Goal: Task Accomplishment & Management: Manage account settings

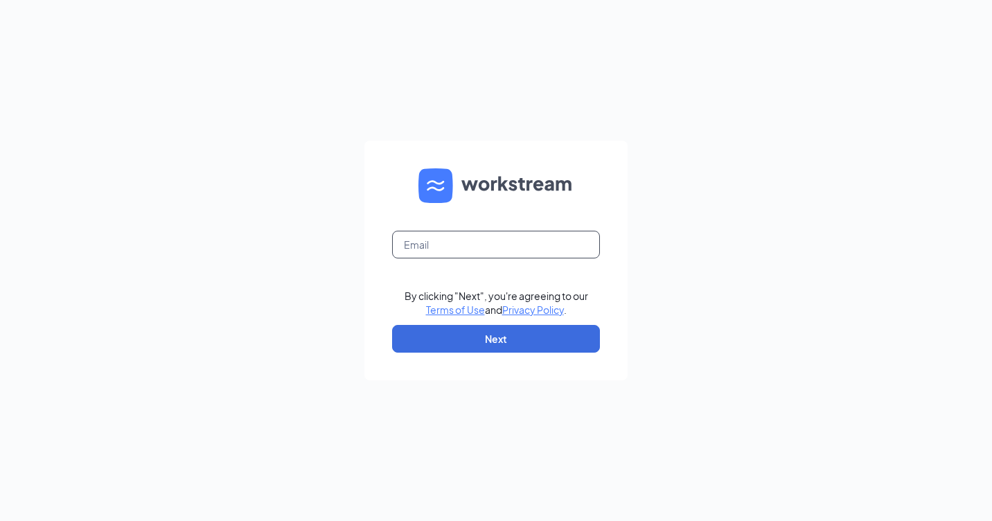
click at [475, 254] on input "text" at bounding box center [496, 245] width 208 height 28
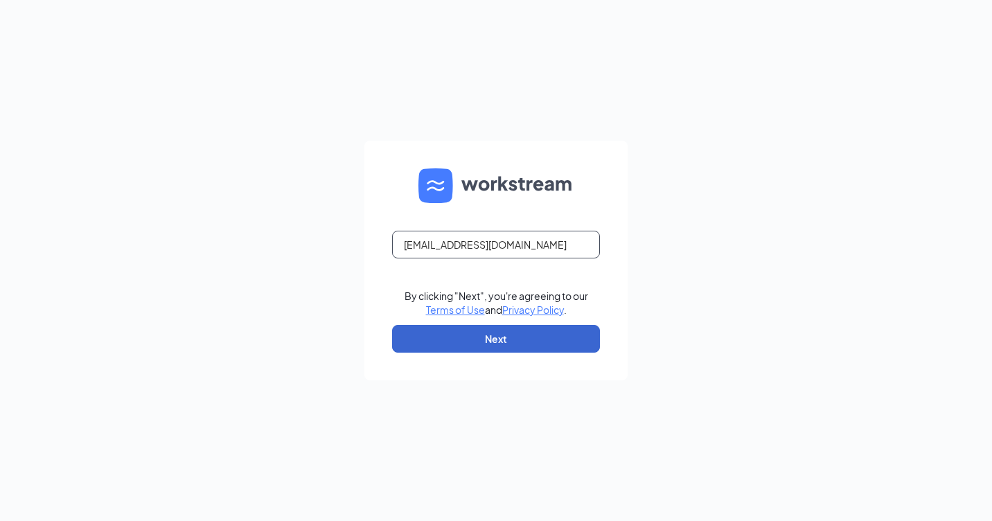
type input "[EMAIL_ADDRESS][DOMAIN_NAME]"
click at [475, 332] on button "Next" at bounding box center [496, 339] width 208 height 28
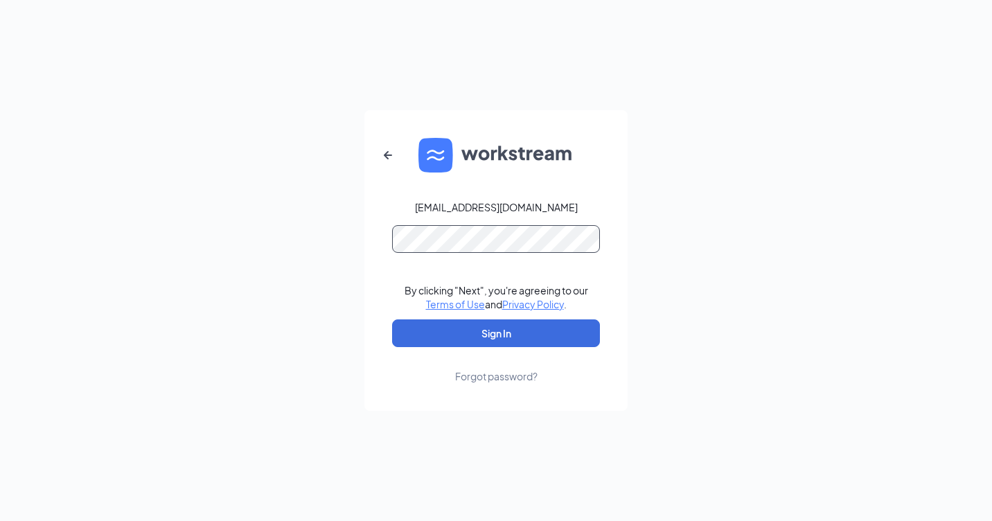
click at [392, 319] on button "Sign In" at bounding box center [496, 333] width 208 height 28
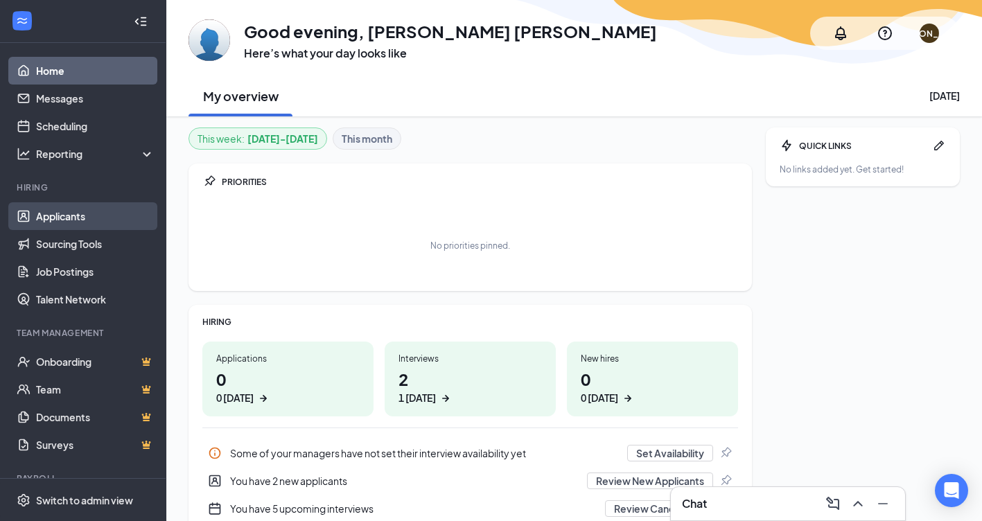
click at [91, 217] on link "Applicants" at bounding box center [95, 216] width 119 height 28
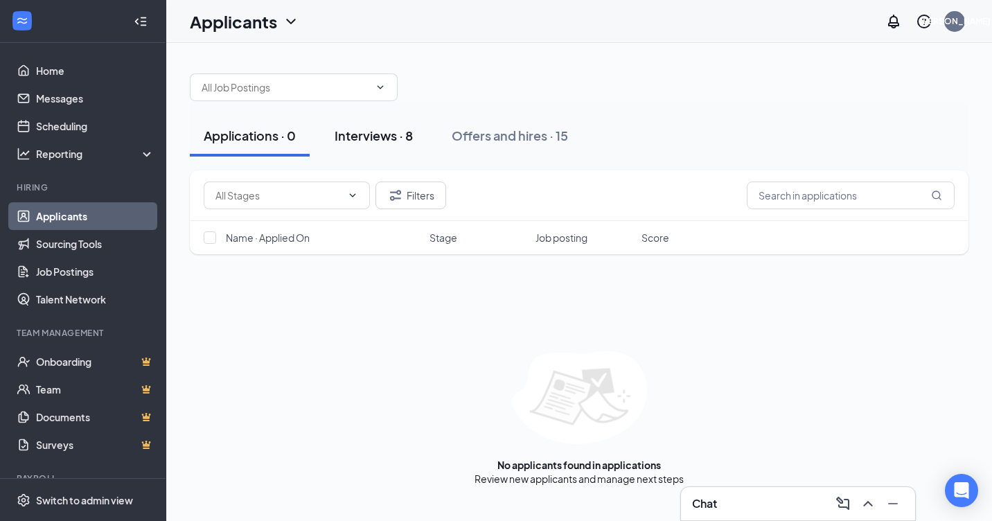
click at [390, 132] on div "Interviews · 8" at bounding box center [374, 135] width 78 height 17
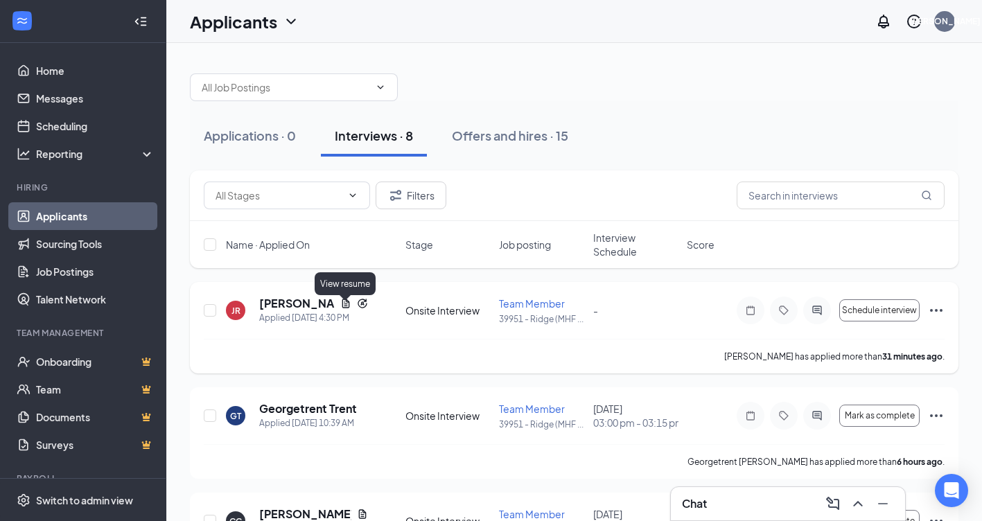
click at [344, 309] on icon "Document" at bounding box center [345, 303] width 11 height 11
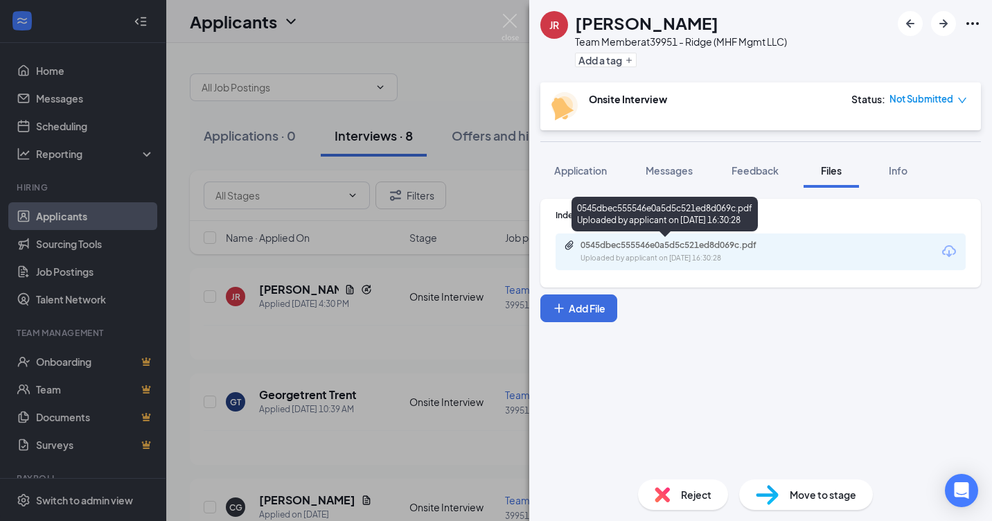
click at [597, 249] on div "0545dbec555546e0a5d5c521ed8d069c.pdf" at bounding box center [678, 245] width 194 height 11
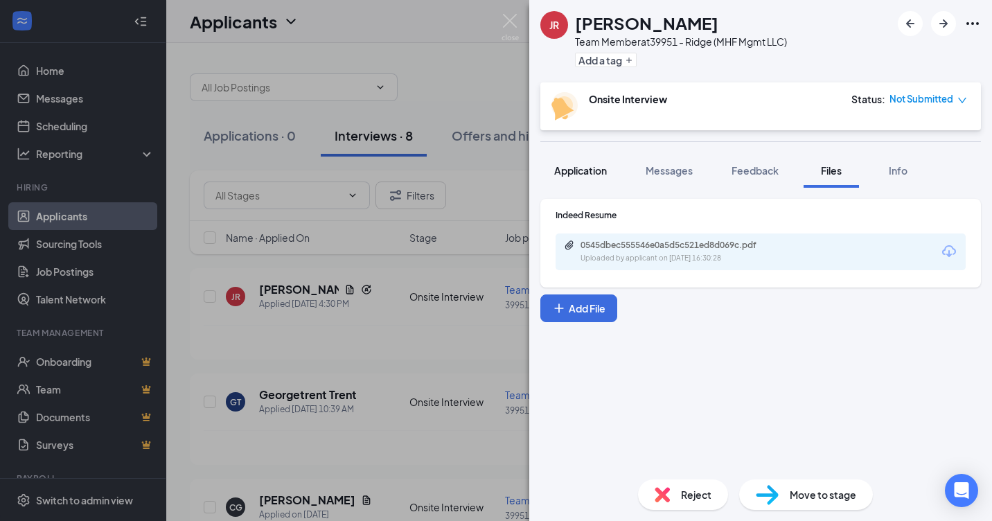
click at [588, 174] on span "Application" at bounding box center [580, 170] width 53 height 12
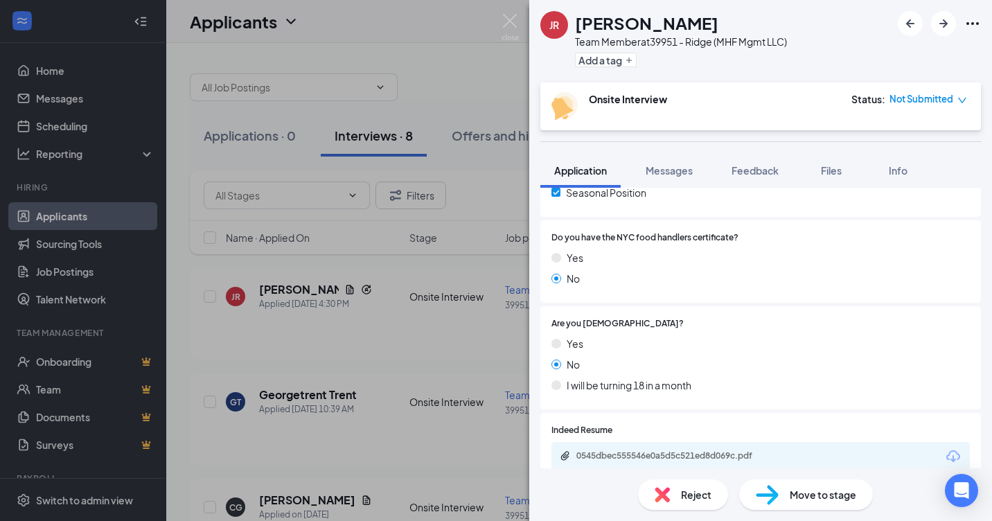
scroll to position [397, 0]
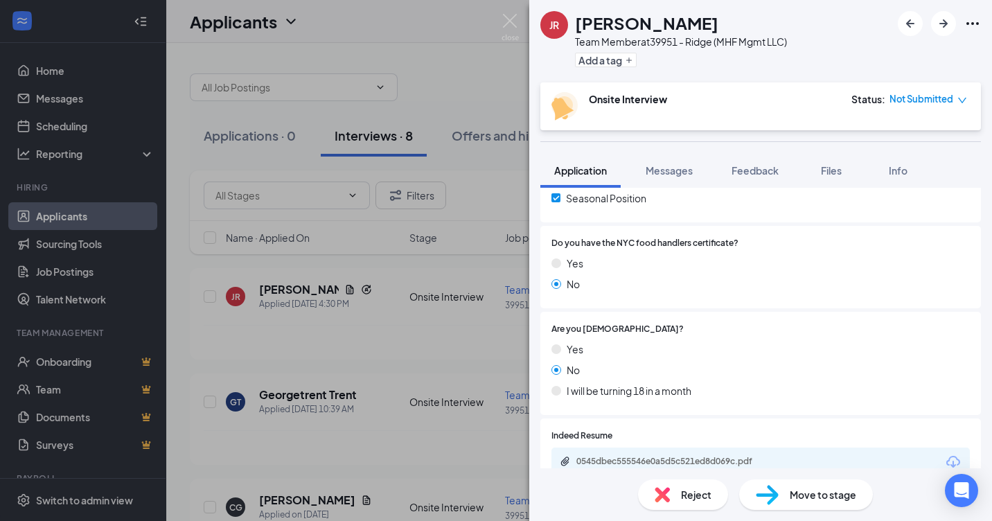
click at [694, 493] on span "Reject" at bounding box center [696, 494] width 30 height 15
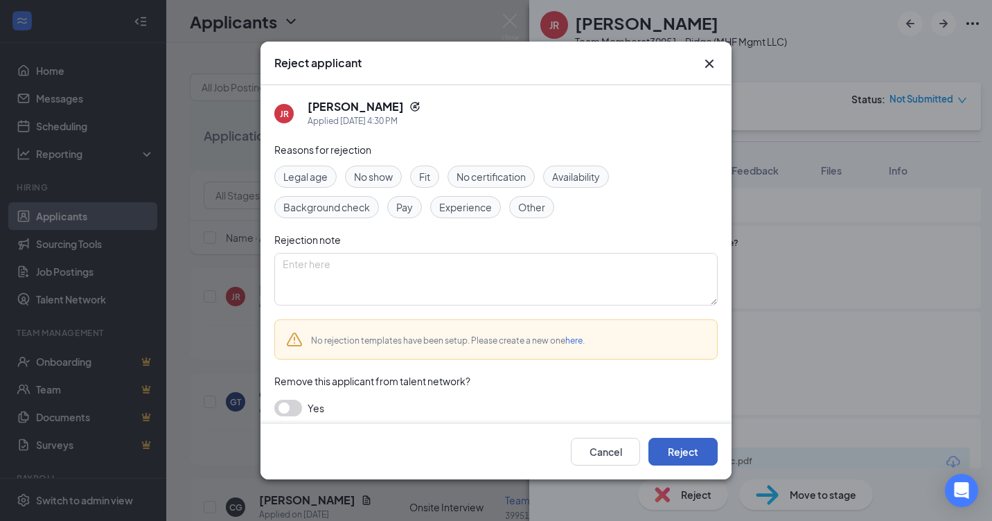
click at [681, 457] on button "Reject" at bounding box center [683, 452] width 69 height 28
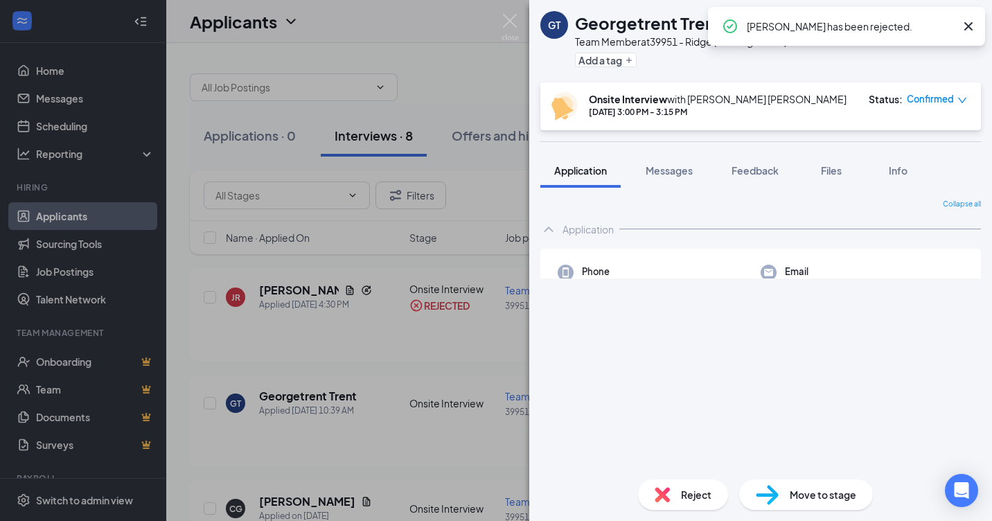
click at [278, 402] on div "GT Georgetrent Trent Team Member at 39951 - Ridge (MHF Mgmt LLC) Add a tag Onsi…" at bounding box center [496, 260] width 992 height 521
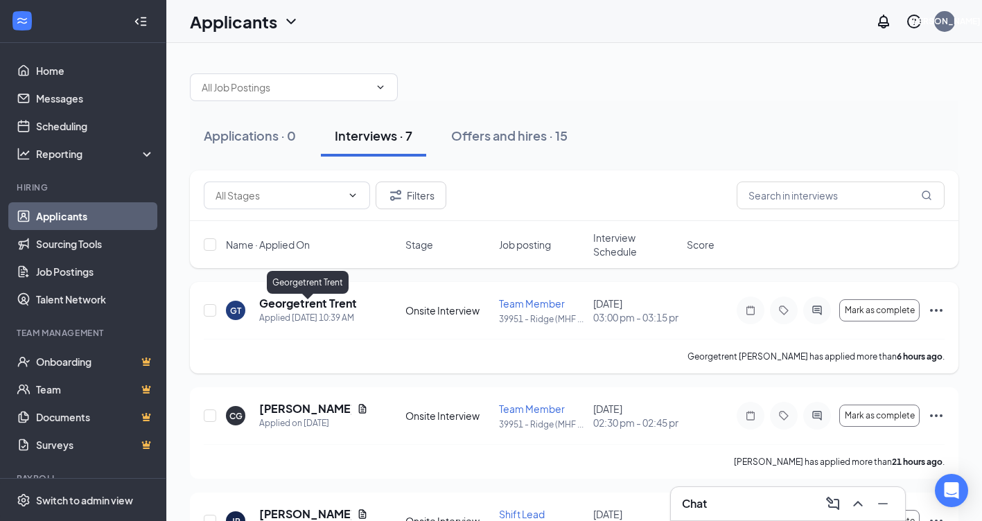
click at [335, 306] on h5 "Georgetrent Trent" at bounding box center [308, 303] width 98 height 15
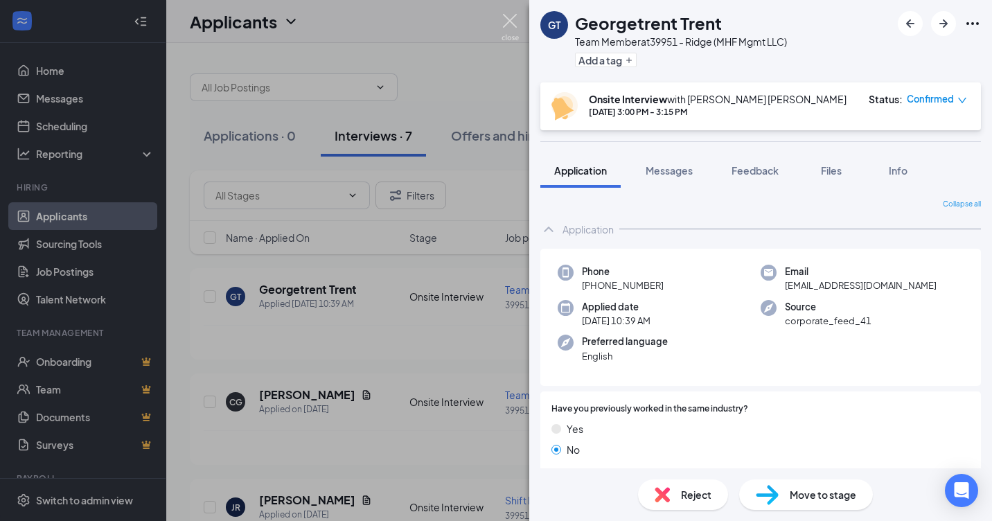
click at [507, 29] on img at bounding box center [510, 27] width 17 height 27
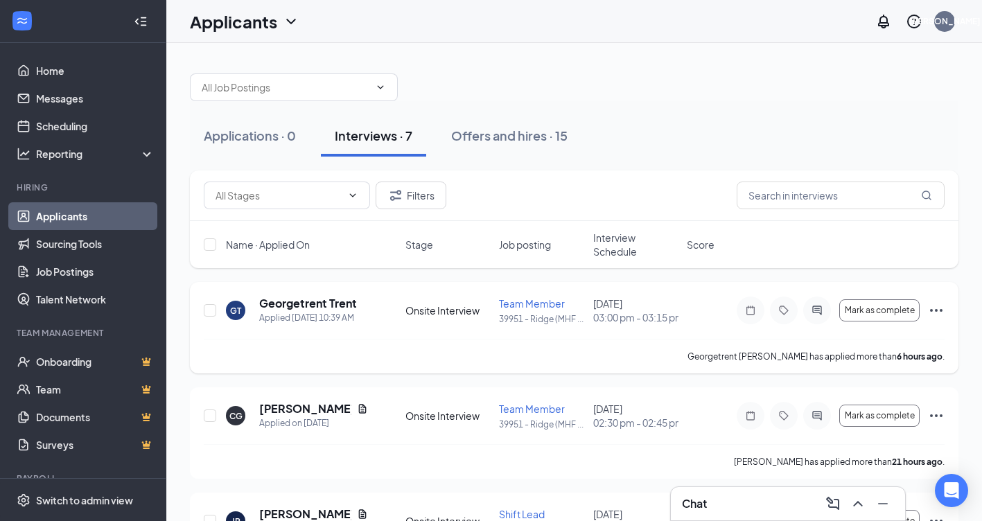
click at [931, 312] on icon "Ellipses" at bounding box center [936, 310] width 12 height 3
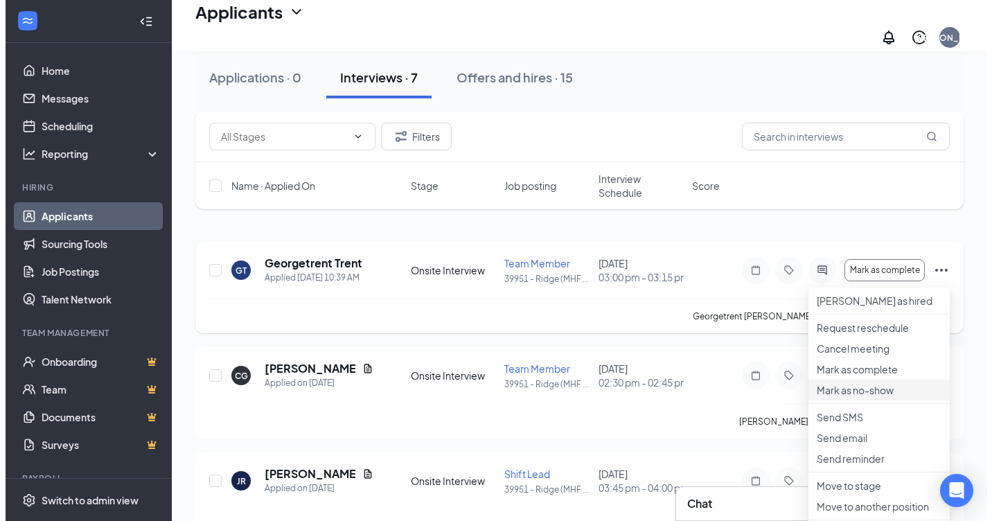
scroll to position [69, 0]
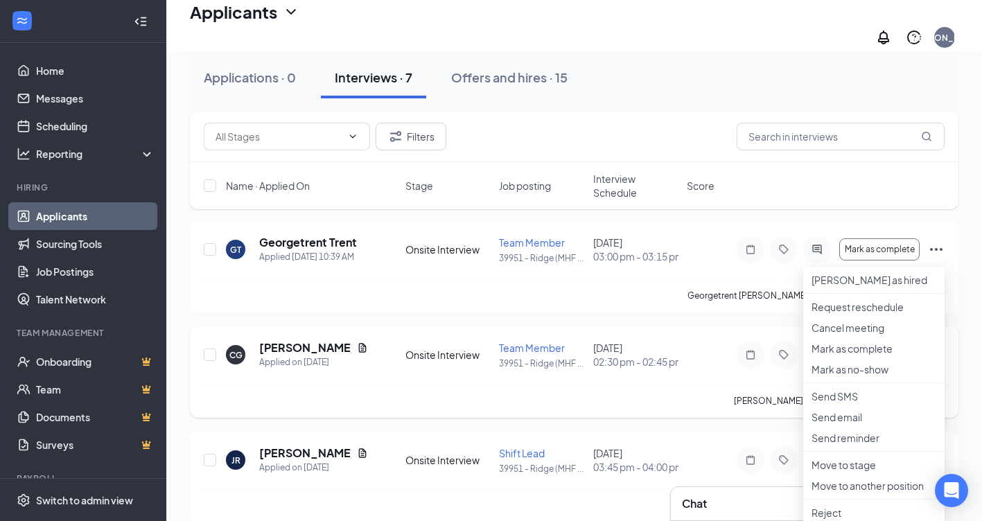
click at [424, 338] on div "CG [PERSON_NAME] Applied on [DATE] Onsite Interview Team Member 39951 - Ridge (…" at bounding box center [574, 371] width 769 height 91
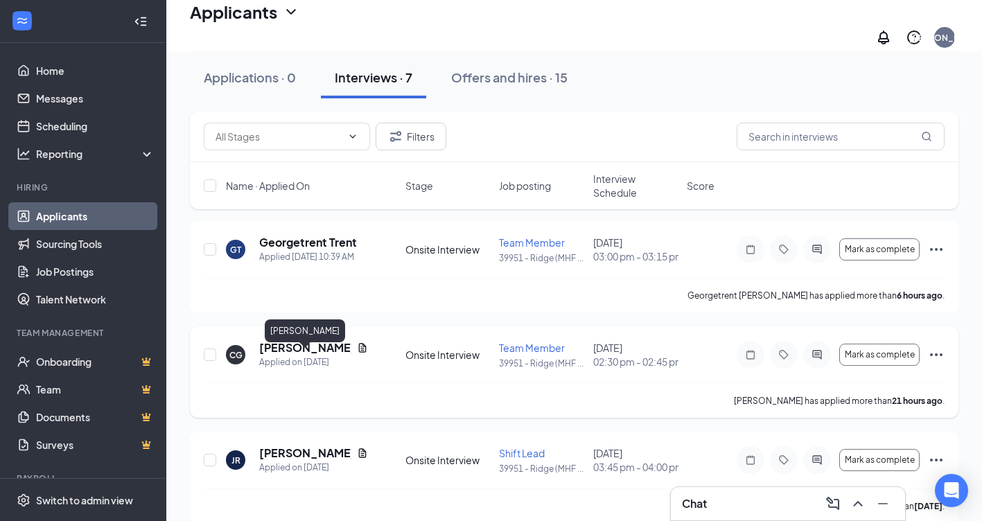
click at [317, 356] on h5 "[PERSON_NAME]" at bounding box center [305, 347] width 92 height 15
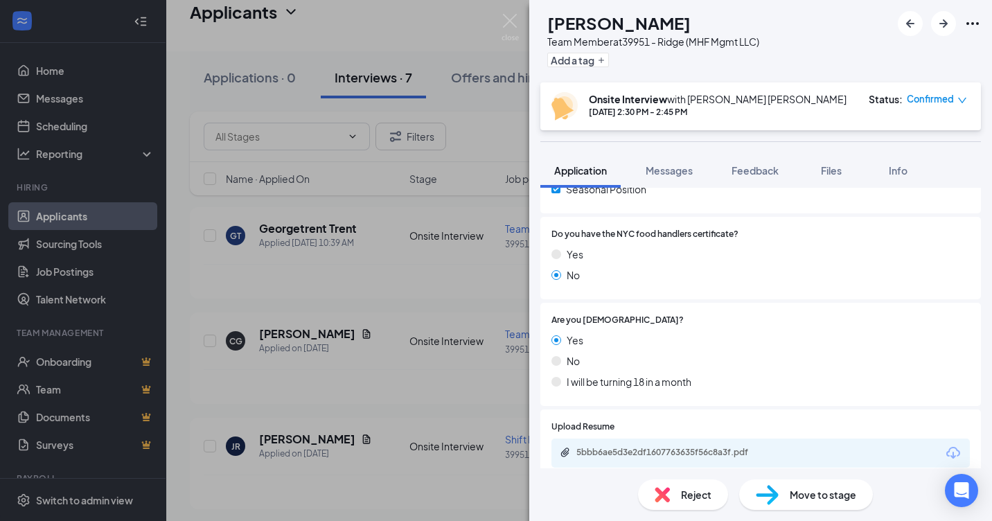
scroll to position [416, 0]
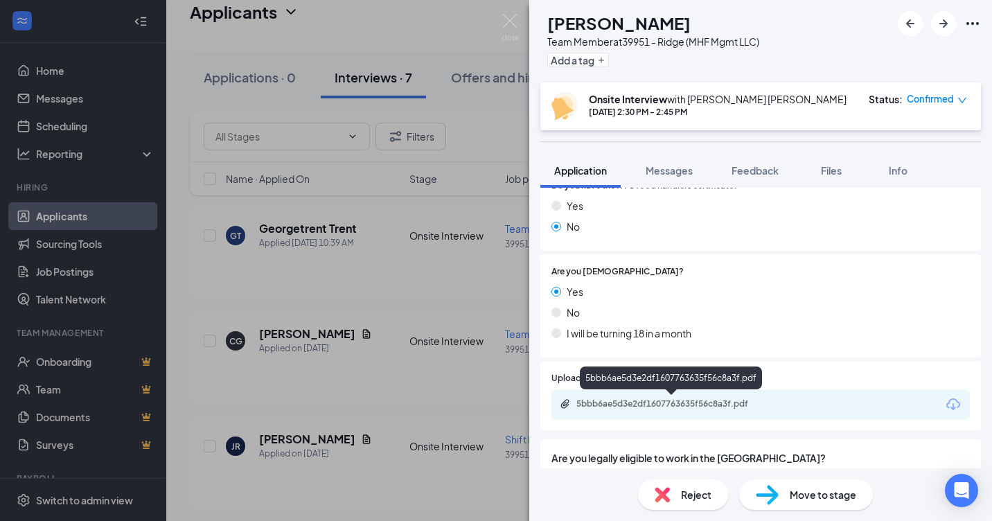
click at [688, 401] on div "5bbb6ae5d3e2df1607763635f56c8a3f.pdf" at bounding box center [674, 403] width 194 height 11
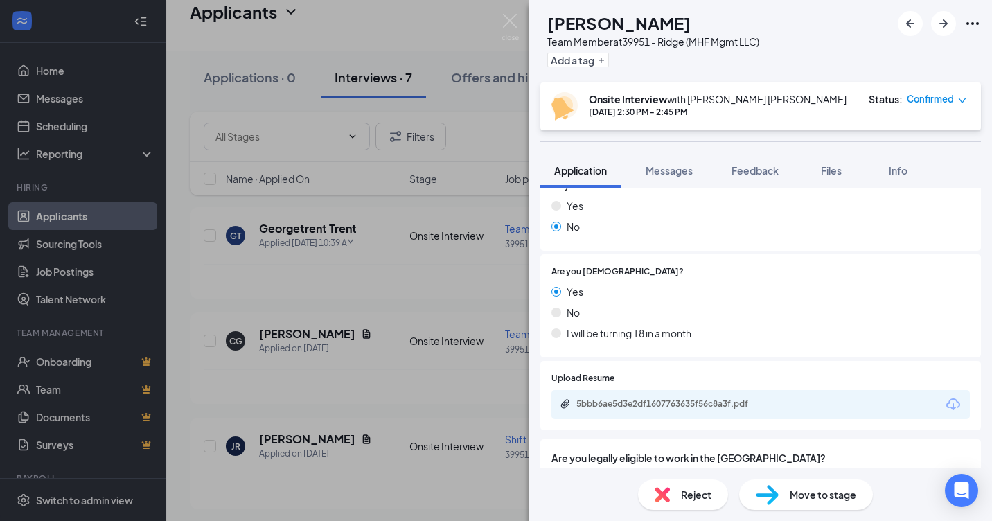
click at [691, 489] on span "Reject" at bounding box center [696, 494] width 30 height 15
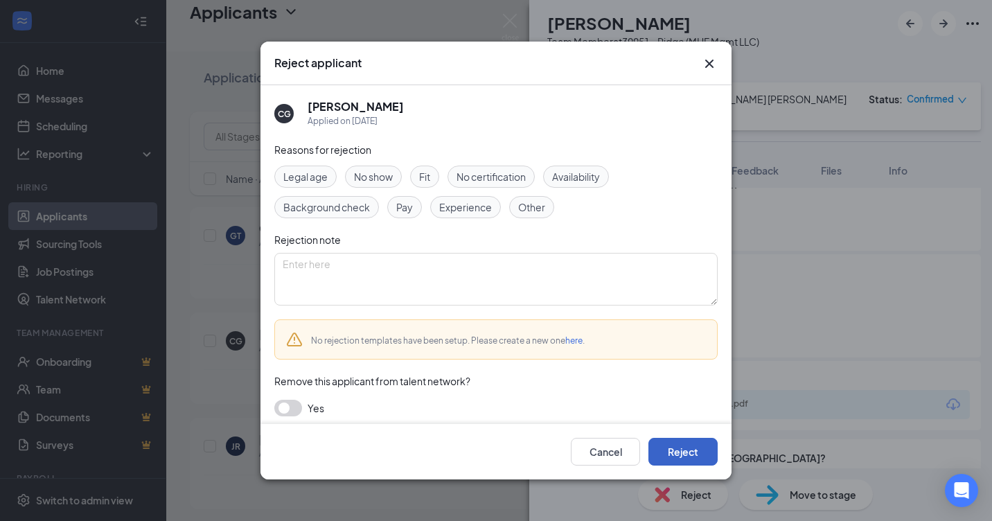
click at [690, 450] on button "Reject" at bounding box center [683, 452] width 69 height 28
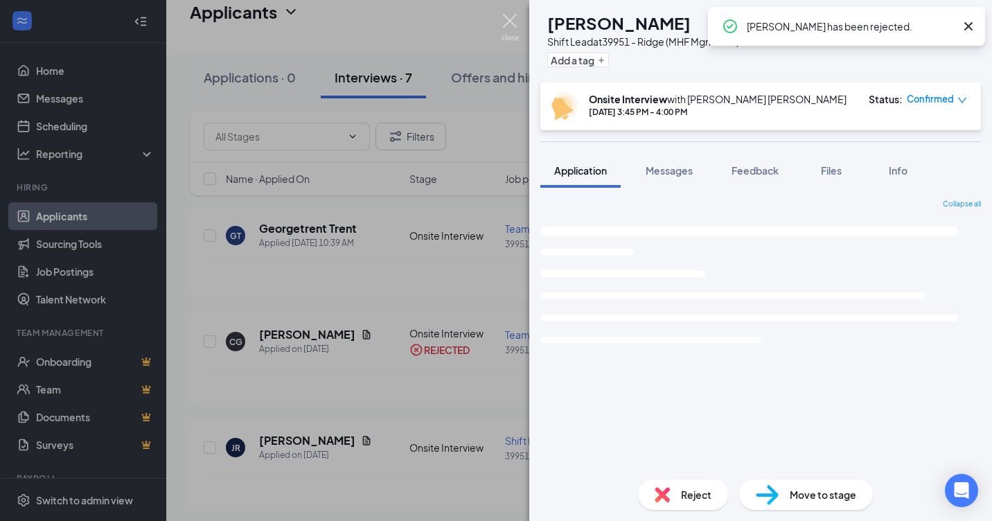
click at [518, 28] on img at bounding box center [510, 27] width 17 height 27
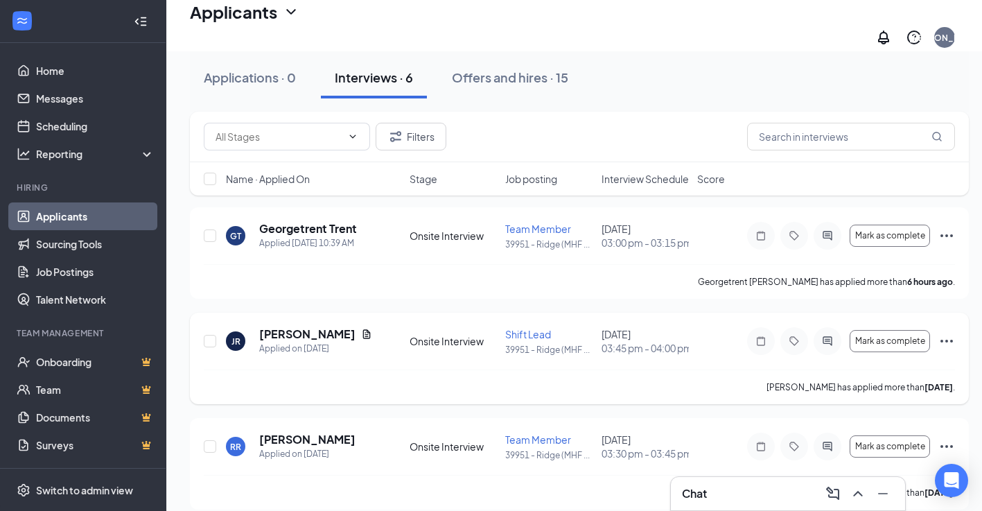
scroll to position [139, 0]
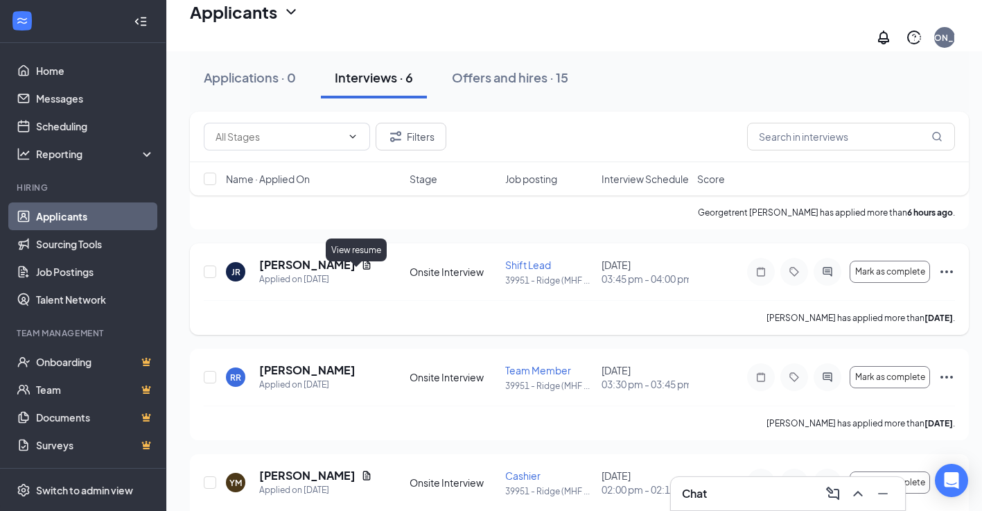
click at [361, 270] on icon "Document" at bounding box center [366, 264] width 11 height 11
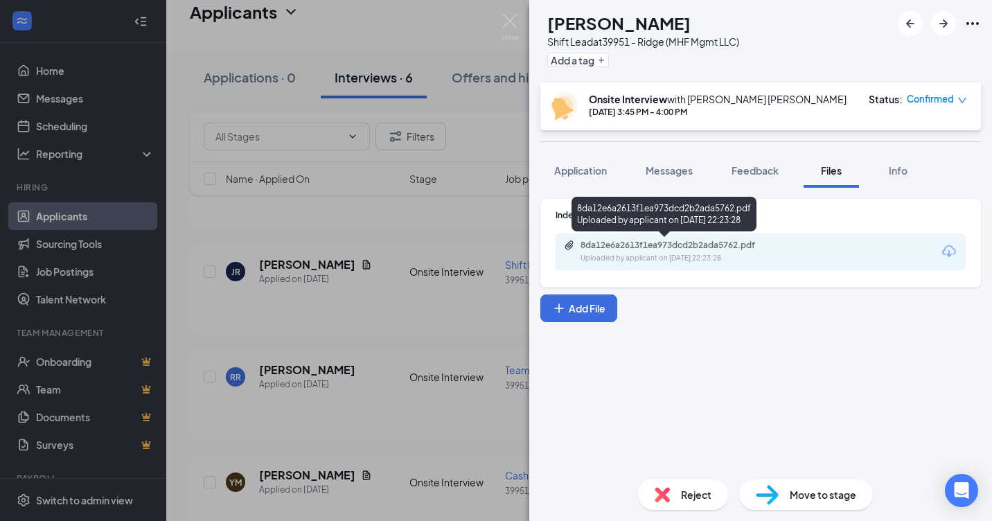
click at [728, 245] on div "8da12e6a2613f1ea973dcd2b2ada5762.pdf" at bounding box center [678, 245] width 194 height 11
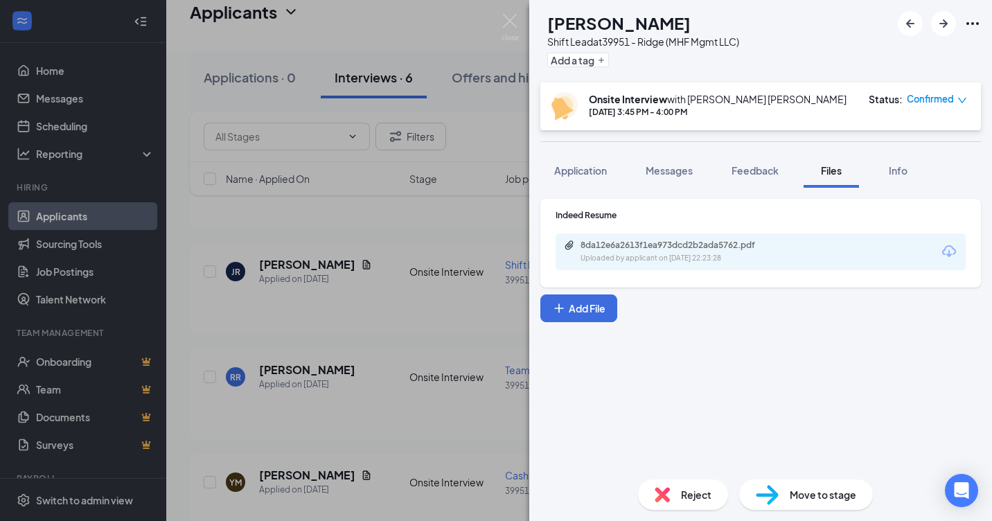
click at [692, 495] on span "Reject" at bounding box center [696, 494] width 30 height 15
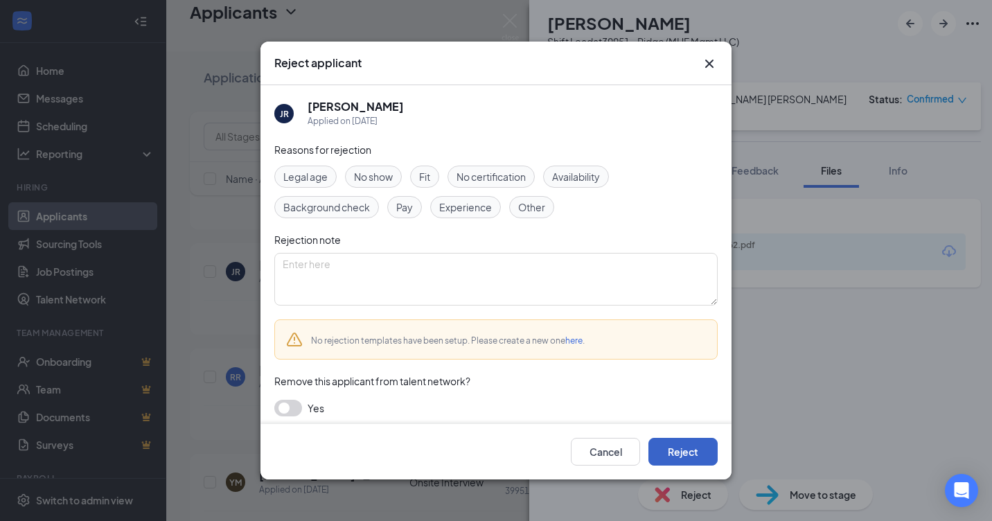
click at [677, 450] on button "Reject" at bounding box center [683, 452] width 69 height 28
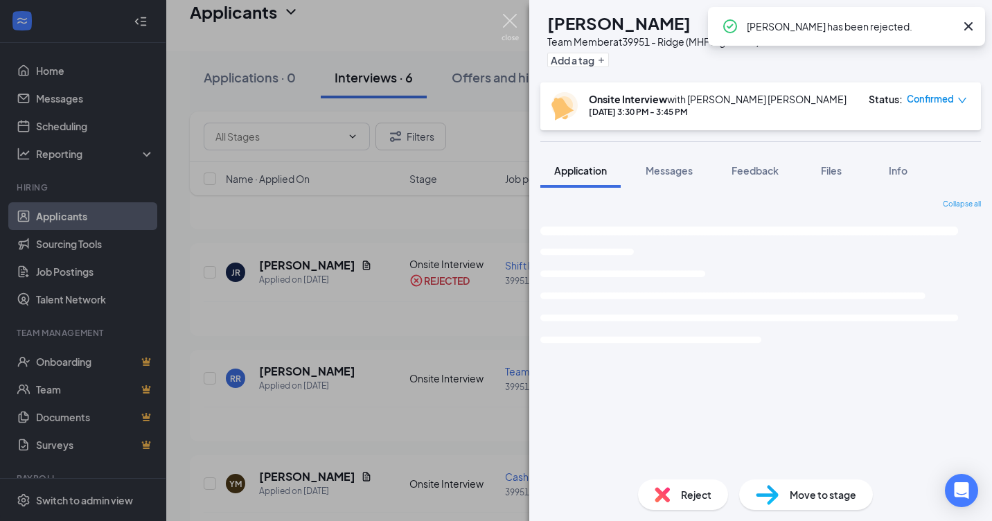
click at [513, 16] on img at bounding box center [510, 27] width 17 height 27
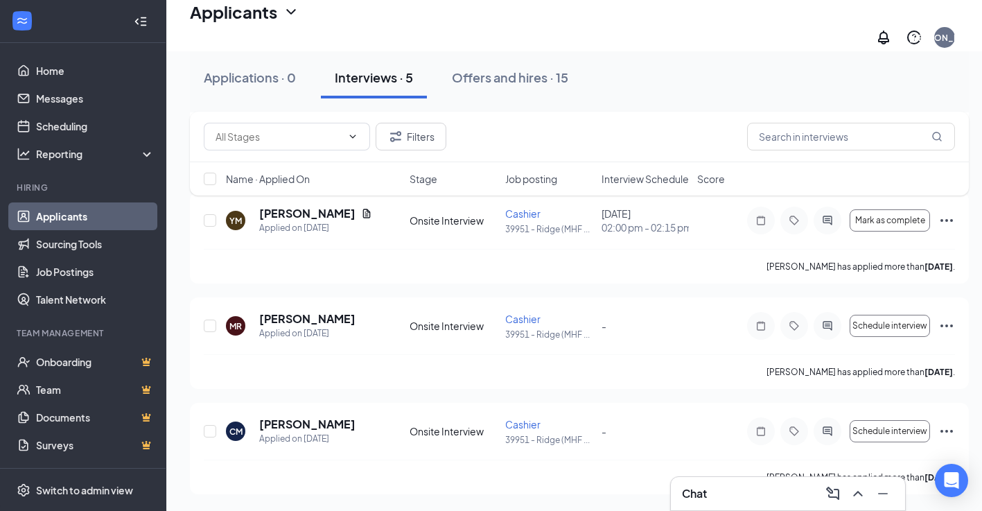
scroll to position [324, 0]
click at [940, 433] on icon "Ellipses" at bounding box center [946, 431] width 17 height 17
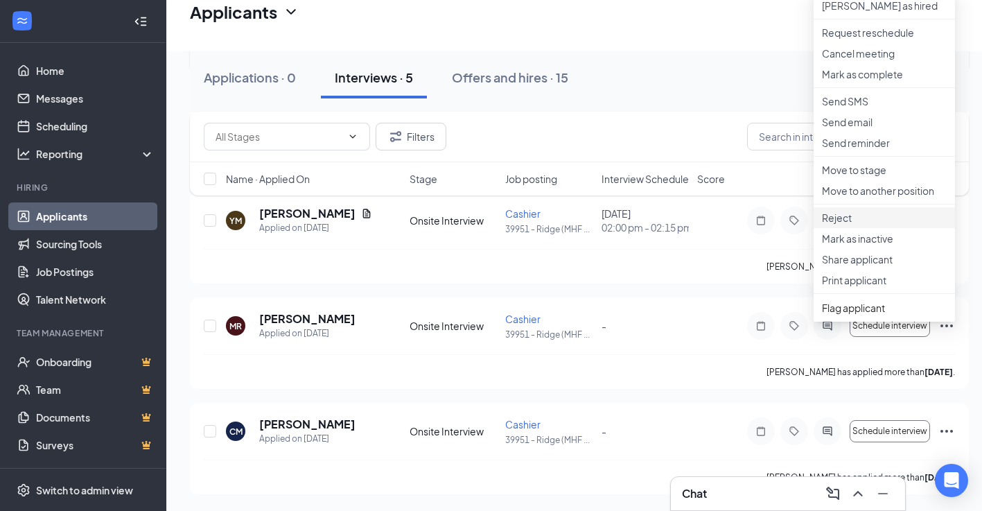
click at [845, 225] on p "Reject" at bounding box center [884, 218] width 125 height 14
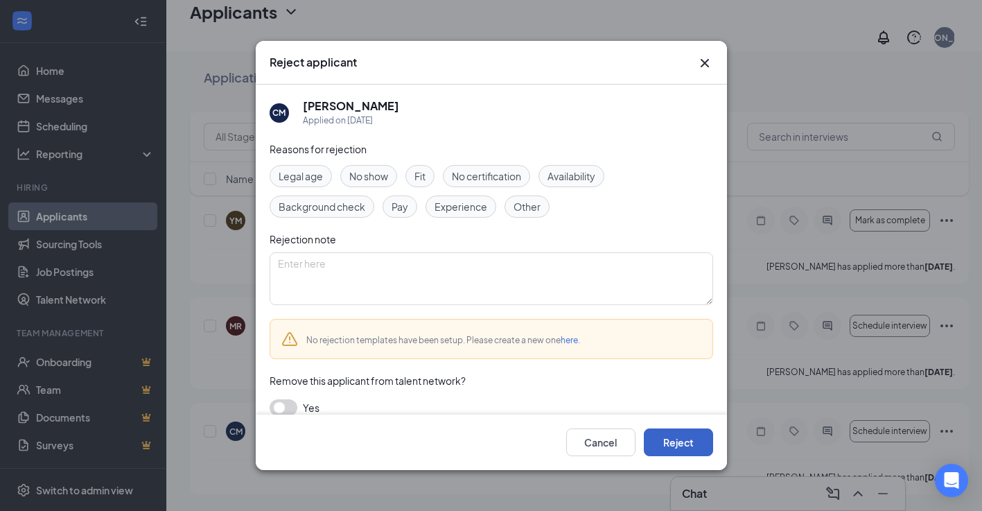
click at [691, 450] on button "Reject" at bounding box center [678, 442] width 69 height 28
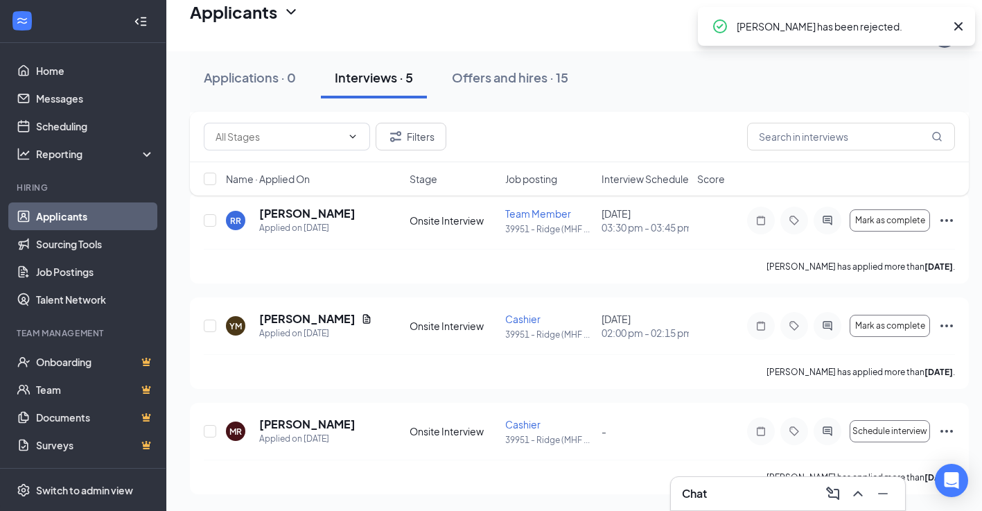
scroll to position [219, 0]
click at [949, 428] on icon "Ellipses" at bounding box center [946, 431] width 17 height 17
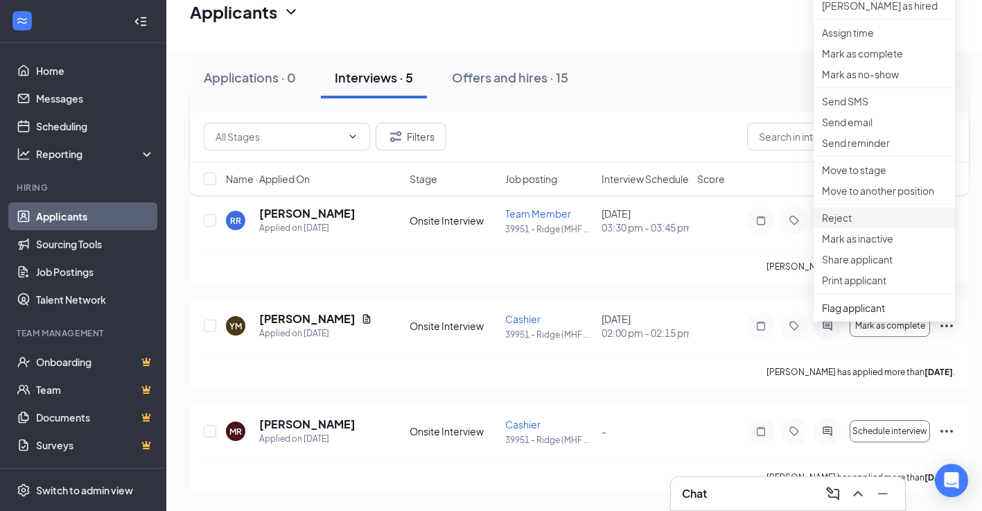
click at [849, 225] on p "Reject" at bounding box center [884, 218] width 125 height 14
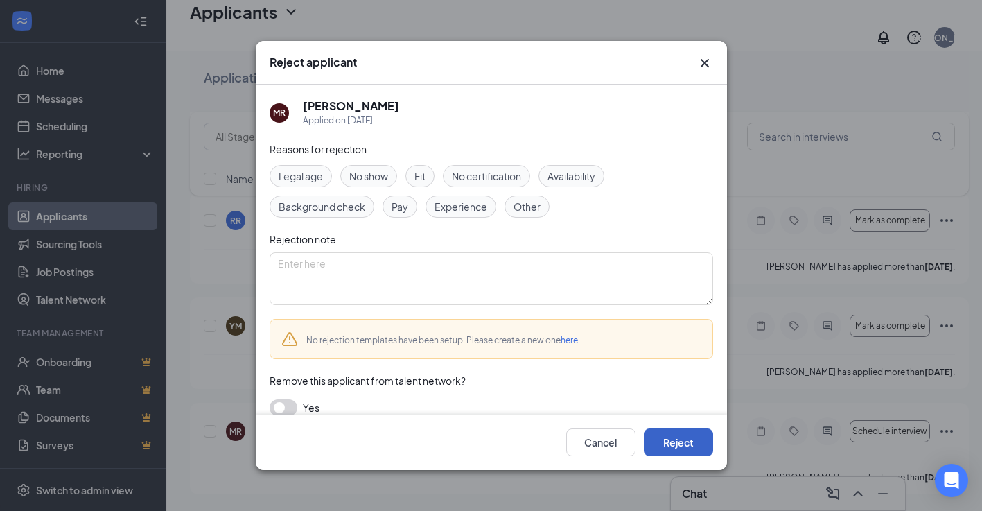
click at [674, 446] on button "Reject" at bounding box center [678, 442] width 69 height 28
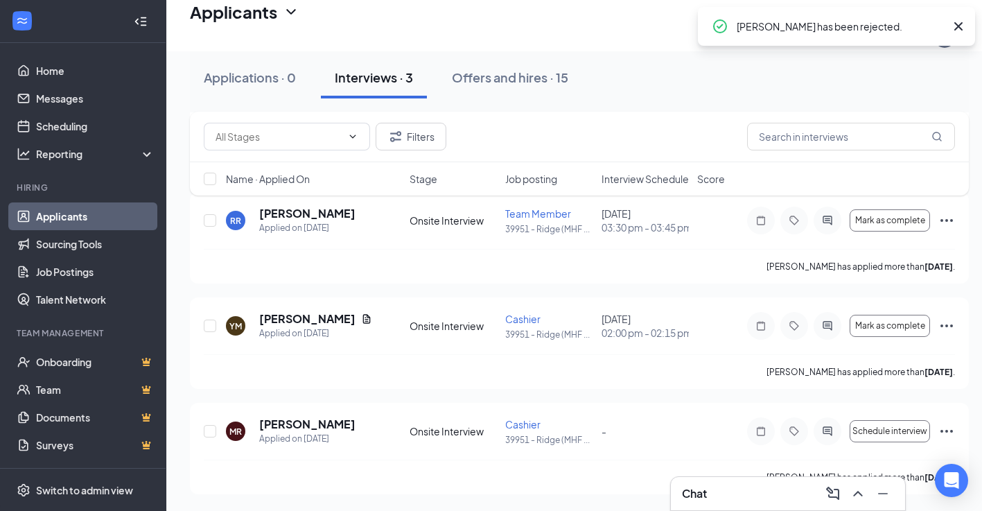
scroll to position [114, 0]
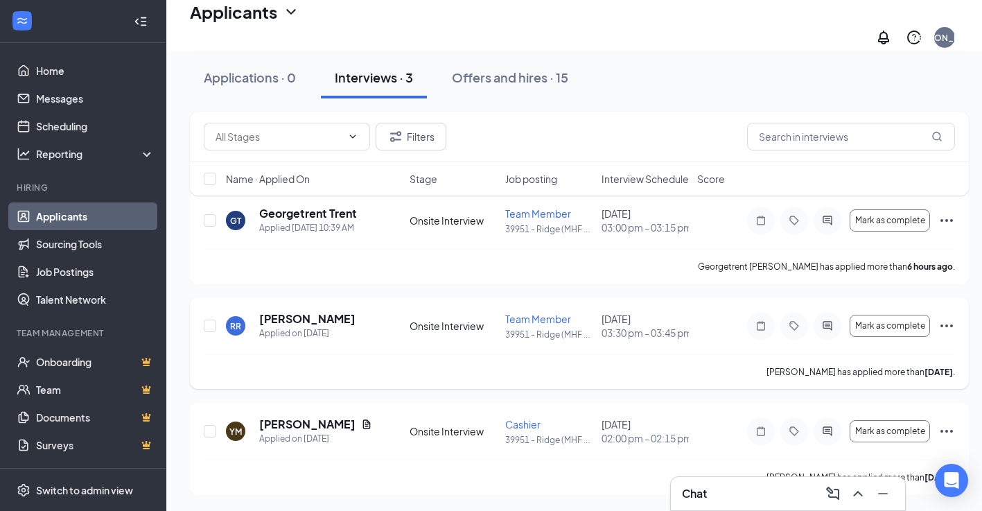
click at [945, 324] on icon "Ellipses" at bounding box center [946, 325] width 12 height 3
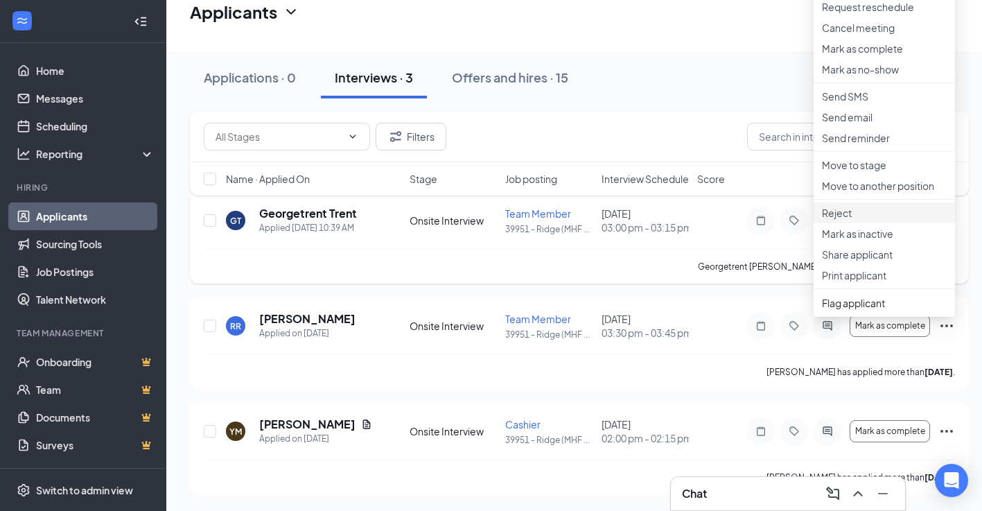
click at [856, 220] on p "Reject" at bounding box center [884, 213] width 125 height 14
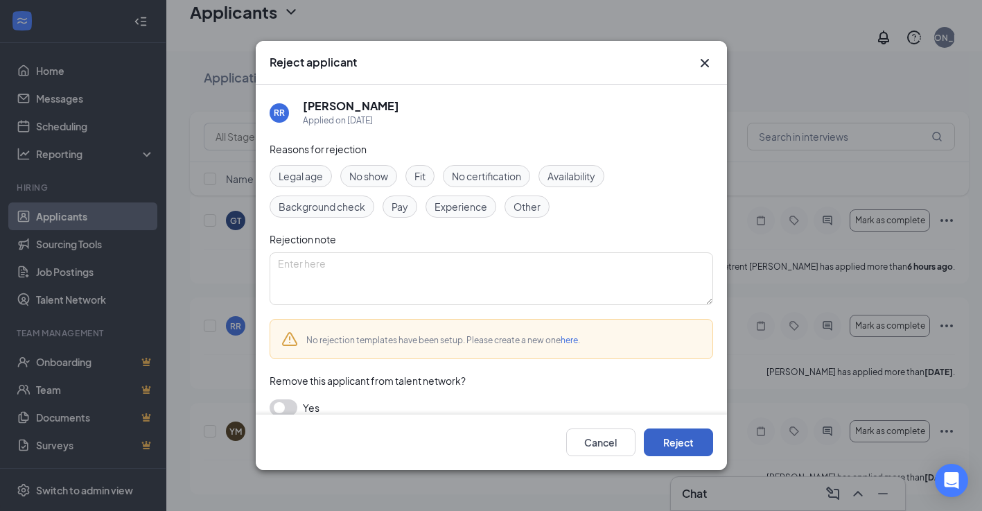
click at [661, 444] on button "Reject" at bounding box center [678, 442] width 69 height 28
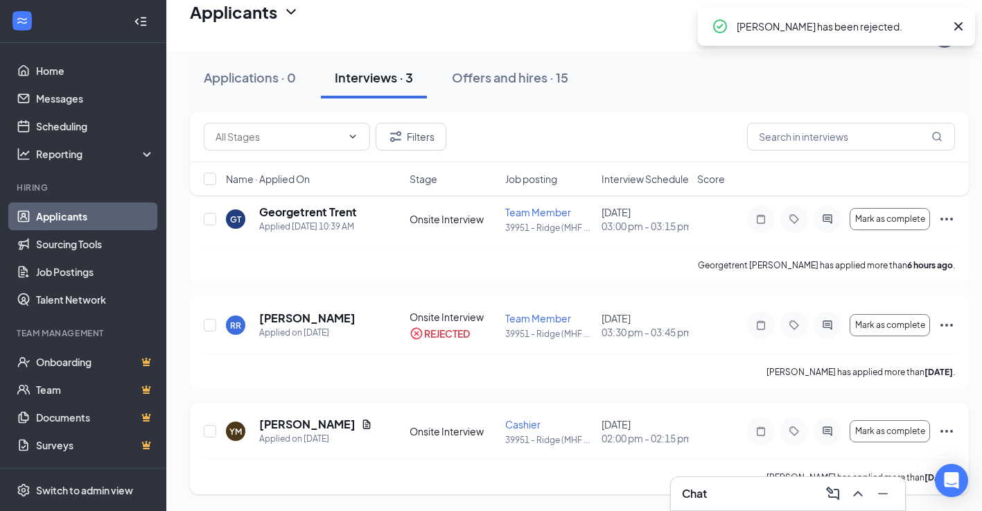
click at [945, 423] on icon "Ellipses" at bounding box center [946, 431] width 17 height 17
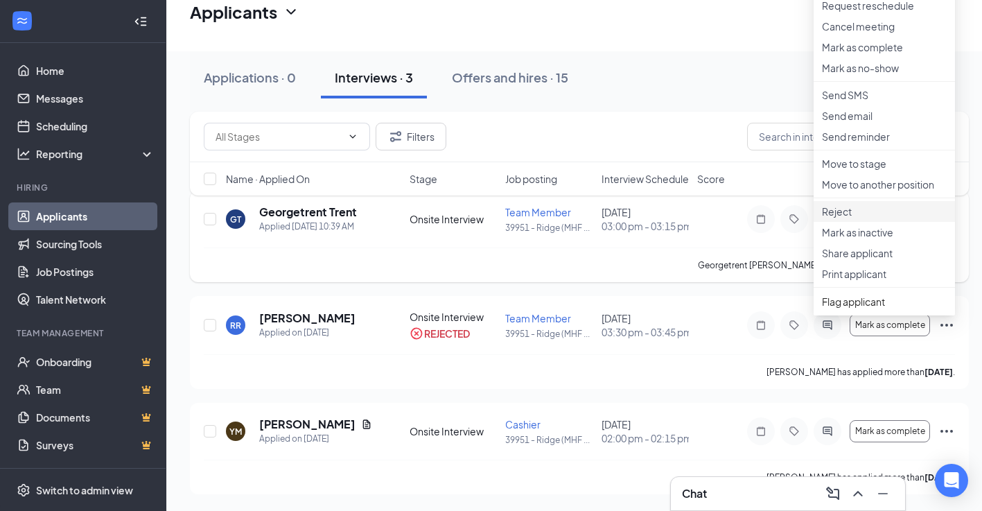
click at [863, 218] on p "Reject" at bounding box center [884, 211] width 125 height 14
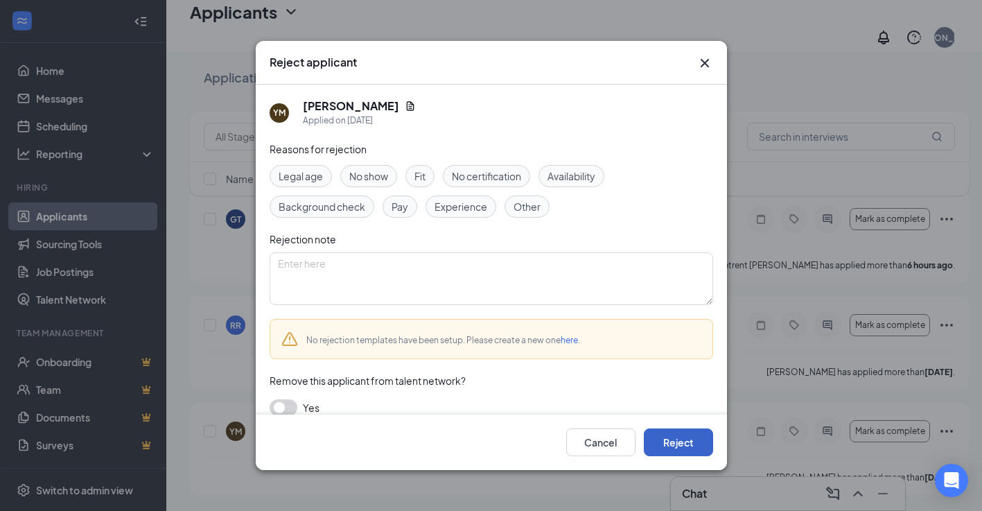
click at [686, 453] on button "Reject" at bounding box center [678, 442] width 69 height 28
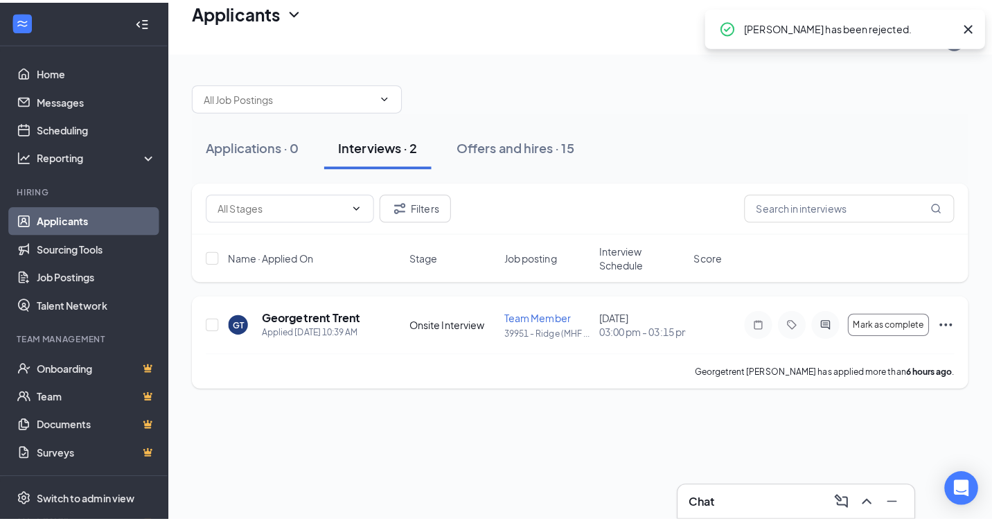
scroll to position [0, 0]
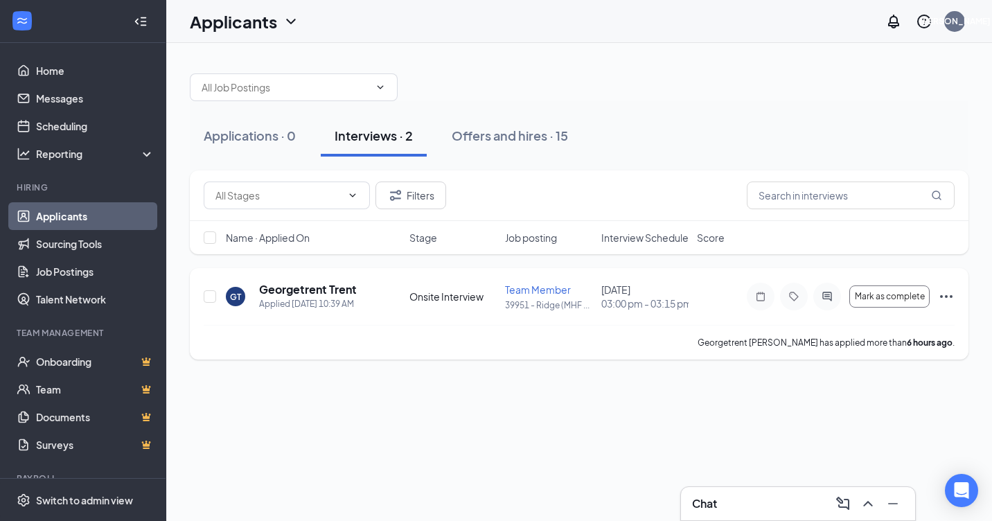
click at [944, 303] on icon "Ellipses" at bounding box center [946, 296] width 17 height 17
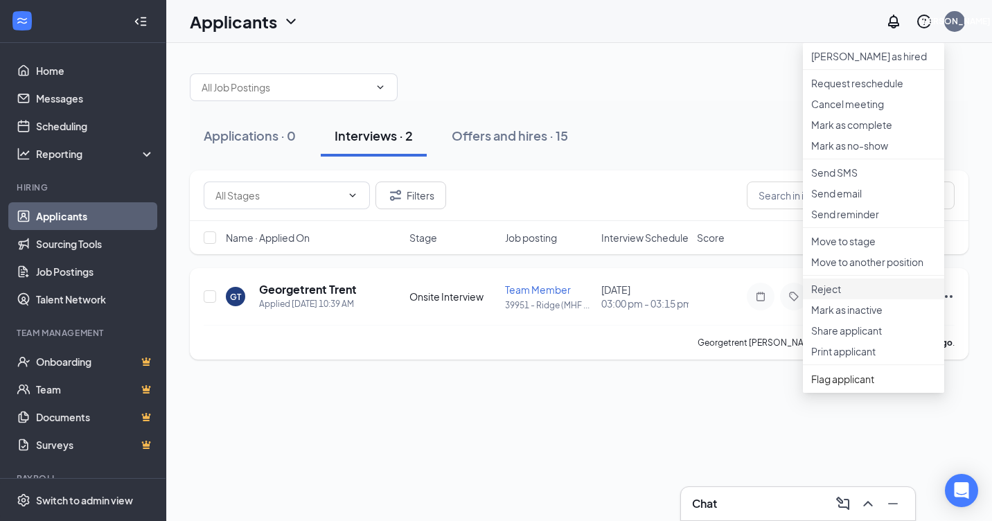
click at [826, 296] on p "Reject" at bounding box center [873, 289] width 125 height 14
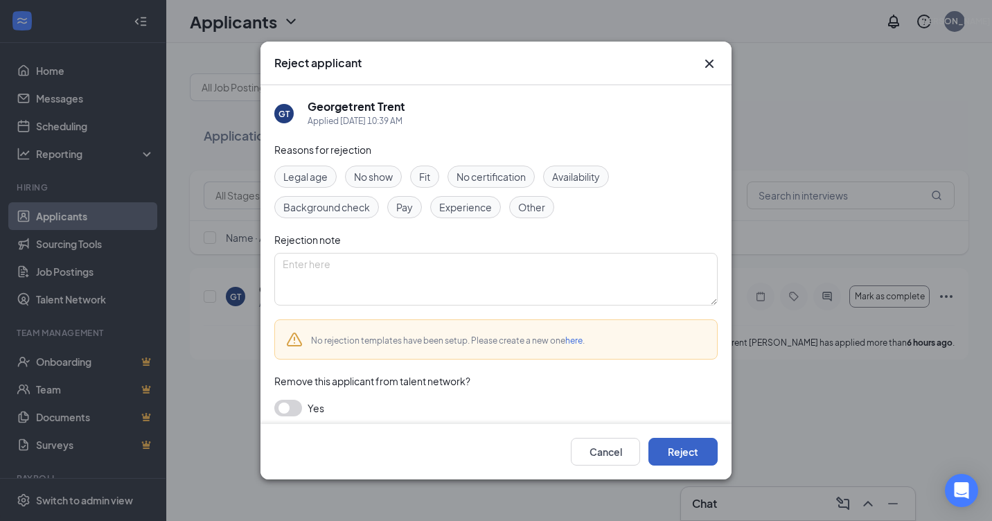
click at [687, 453] on button "Reject" at bounding box center [683, 452] width 69 height 28
